Goal: Check status: Check status

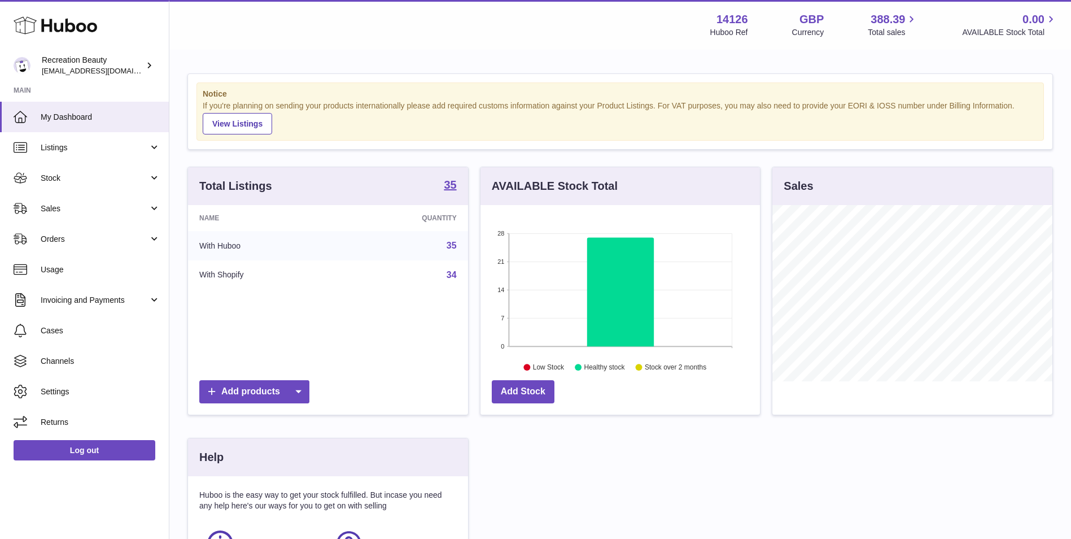
scroll to position [176, 280]
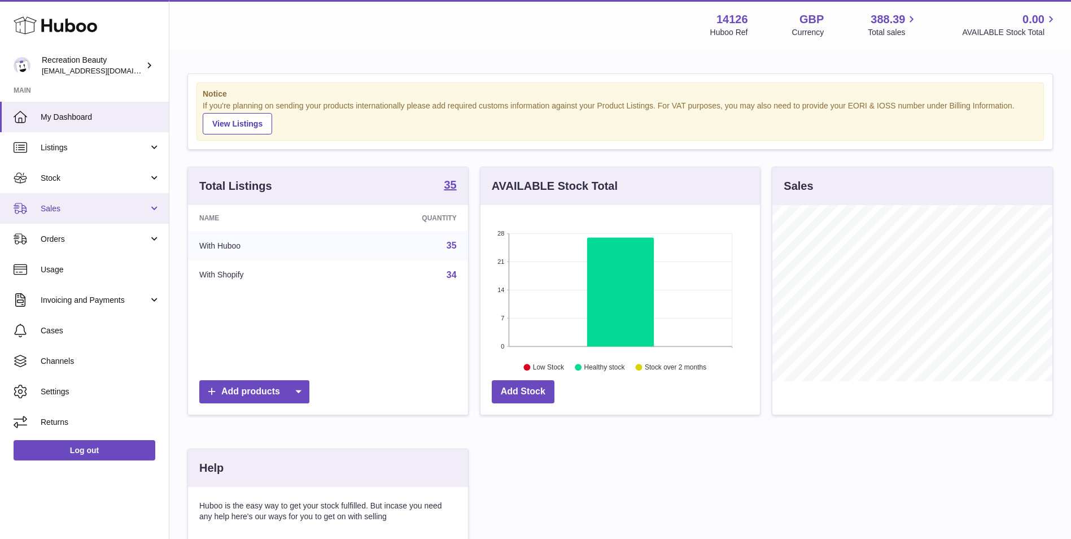
click at [112, 210] on span "Sales" at bounding box center [95, 208] width 108 height 11
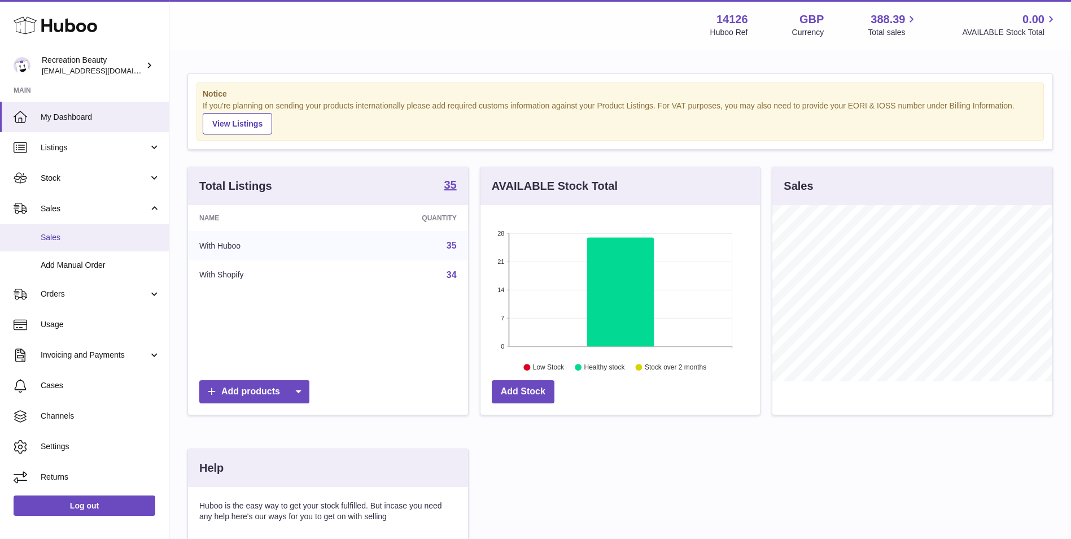
click at [111, 232] on span "Sales" at bounding box center [101, 237] width 120 height 11
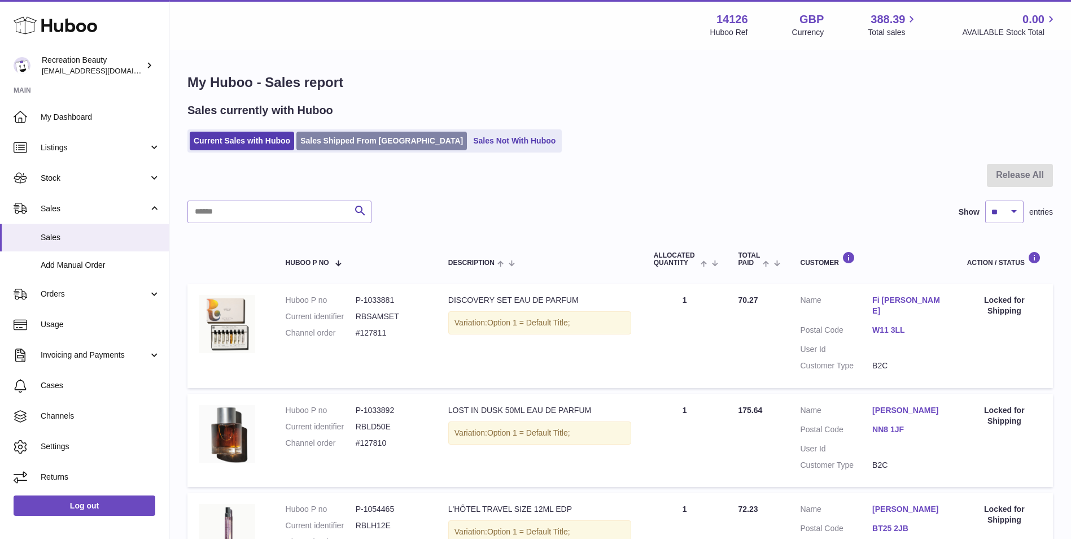
click at [334, 143] on link "Sales Shipped From [GEOGRAPHIC_DATA]" at bounding box center [382, 141] width 171 height 19
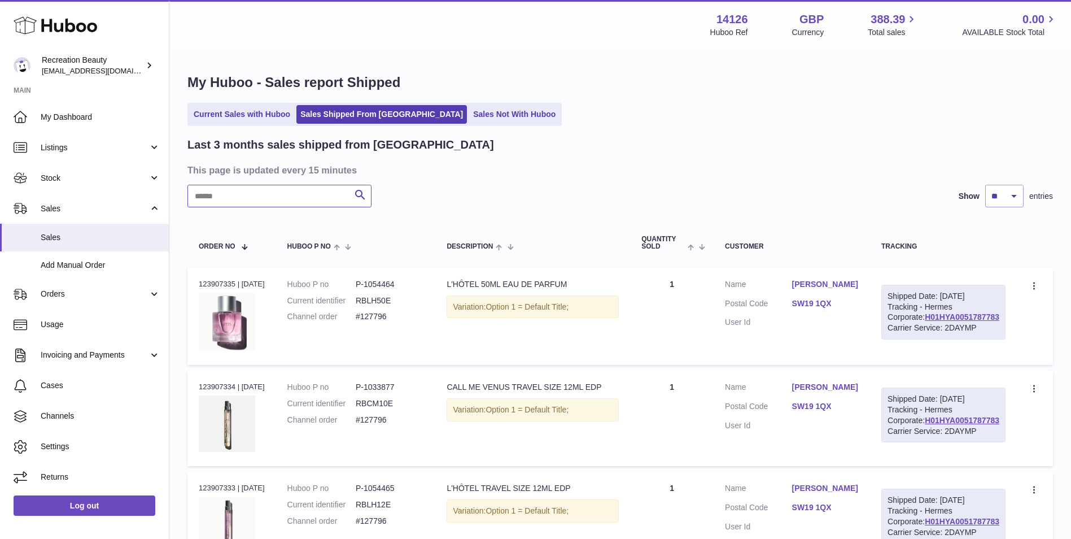
click at [291, 199] on input "text" at bounding box center [280, 196] width 184 height 23
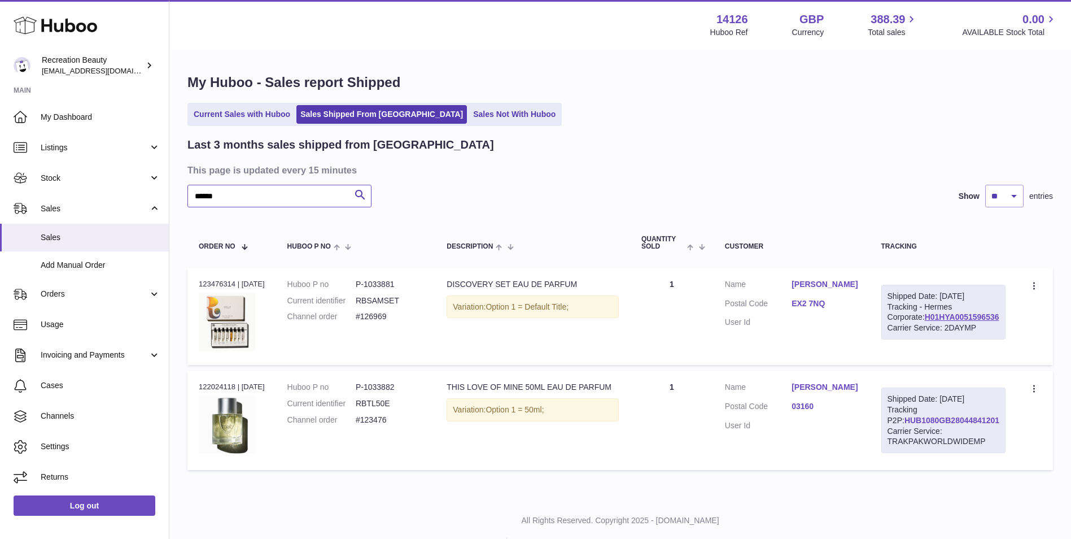
type input "******"
click at [966, 425] on link "HUB1080GB28044841201" at bounding box center [952, 420] width 95 height 9
